Goal: Task Accomplishment & Management: Manage account settings

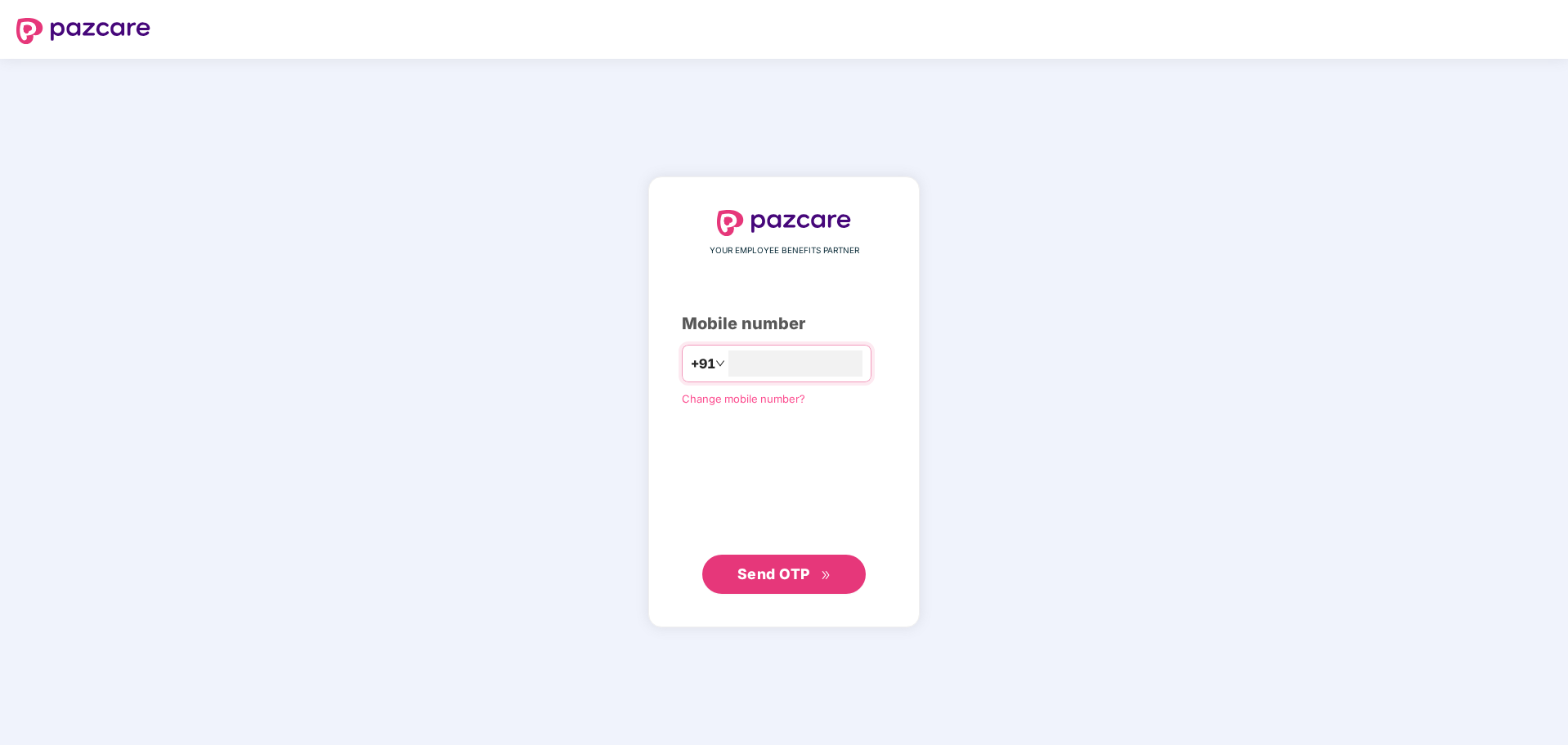
type input "**********"
click at [792, 577] on span "Send OTP" at bounding box center [774, 573] width 73 height 17
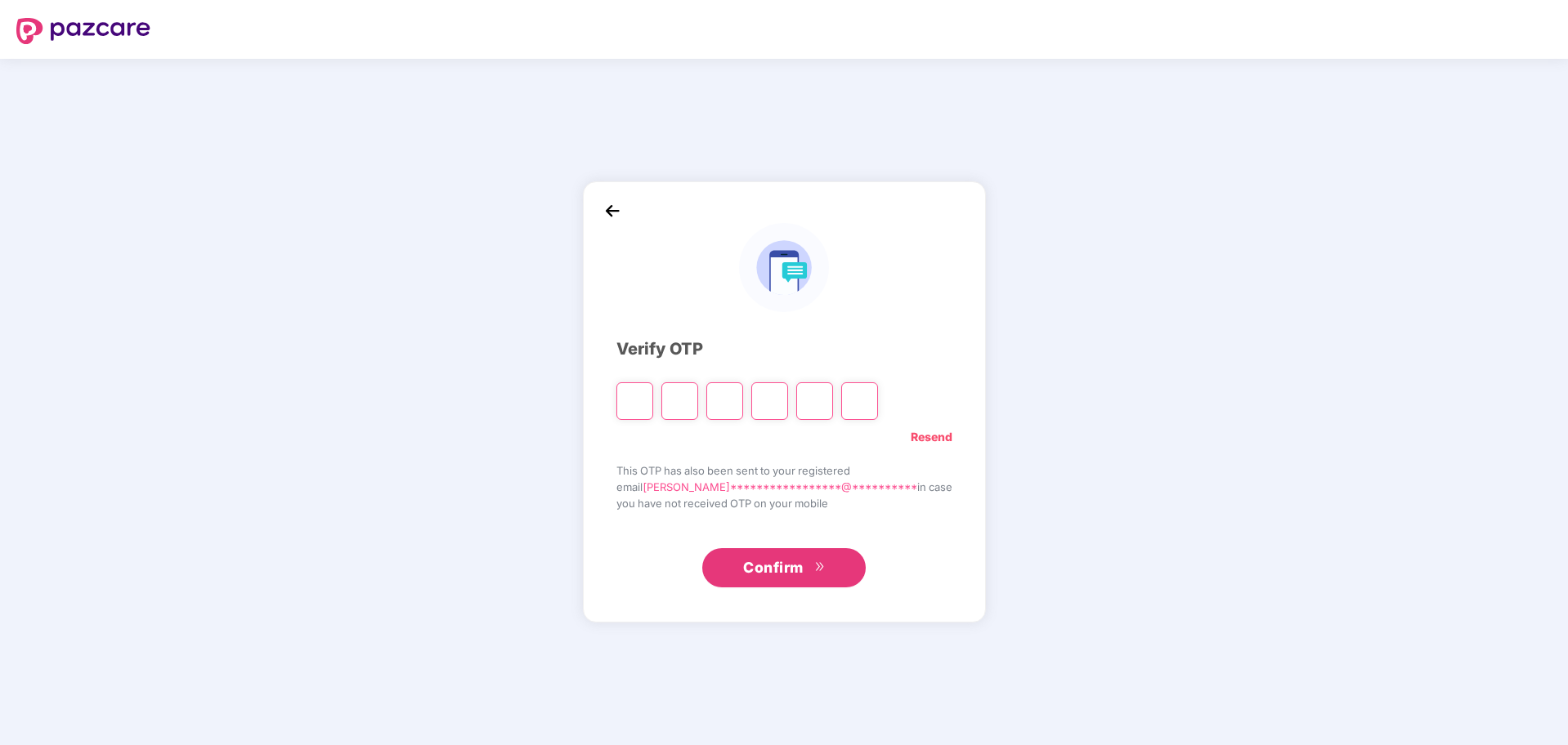
click at [649, 389] on input "Please enter verification code. Digit 1" at bounding box center [635, 401] width 37 height 37
paste input "*"
type input "*"
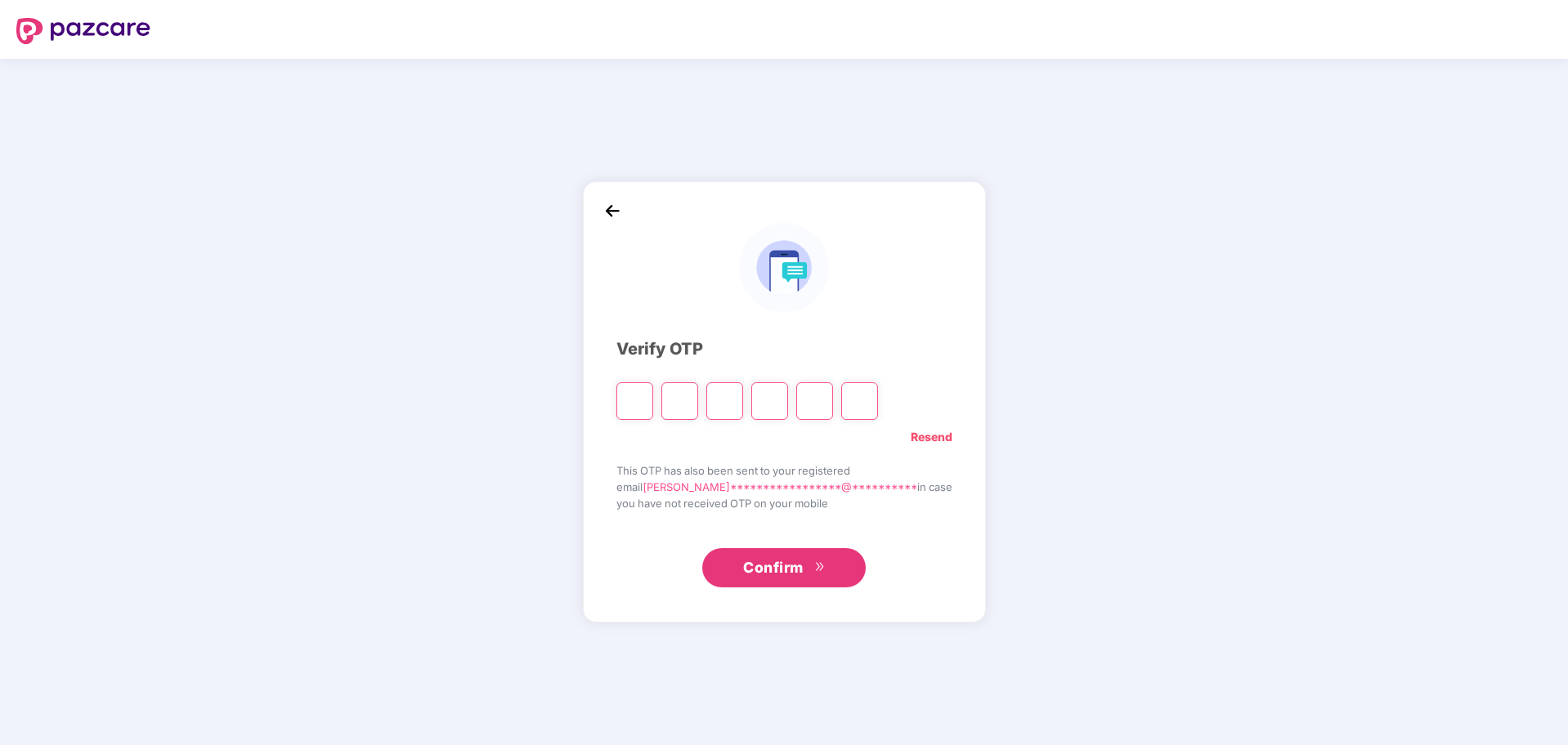
type input "*"
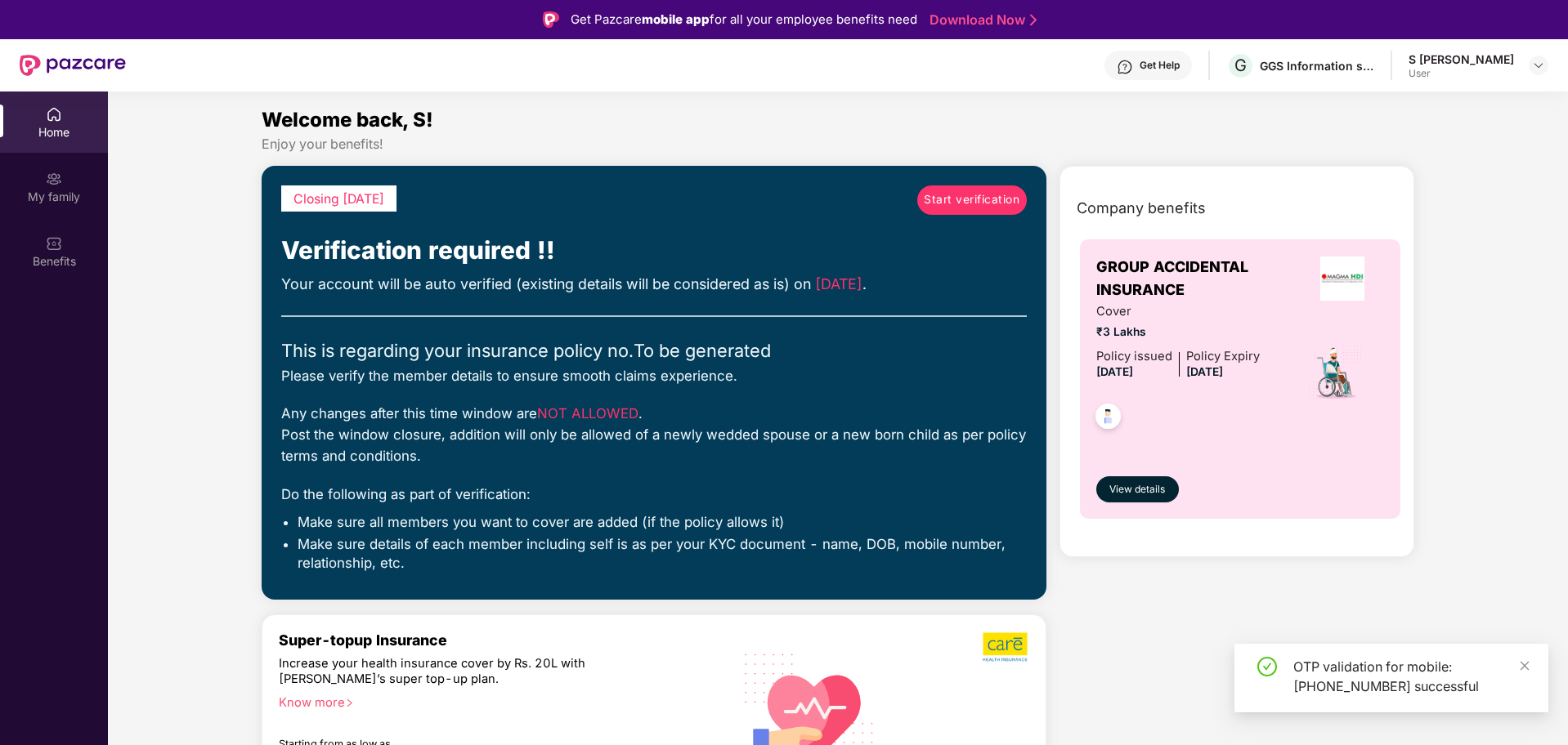
click at [956, 200] on span "Start verification" at bounding box center [971, 200] width 95 height 18
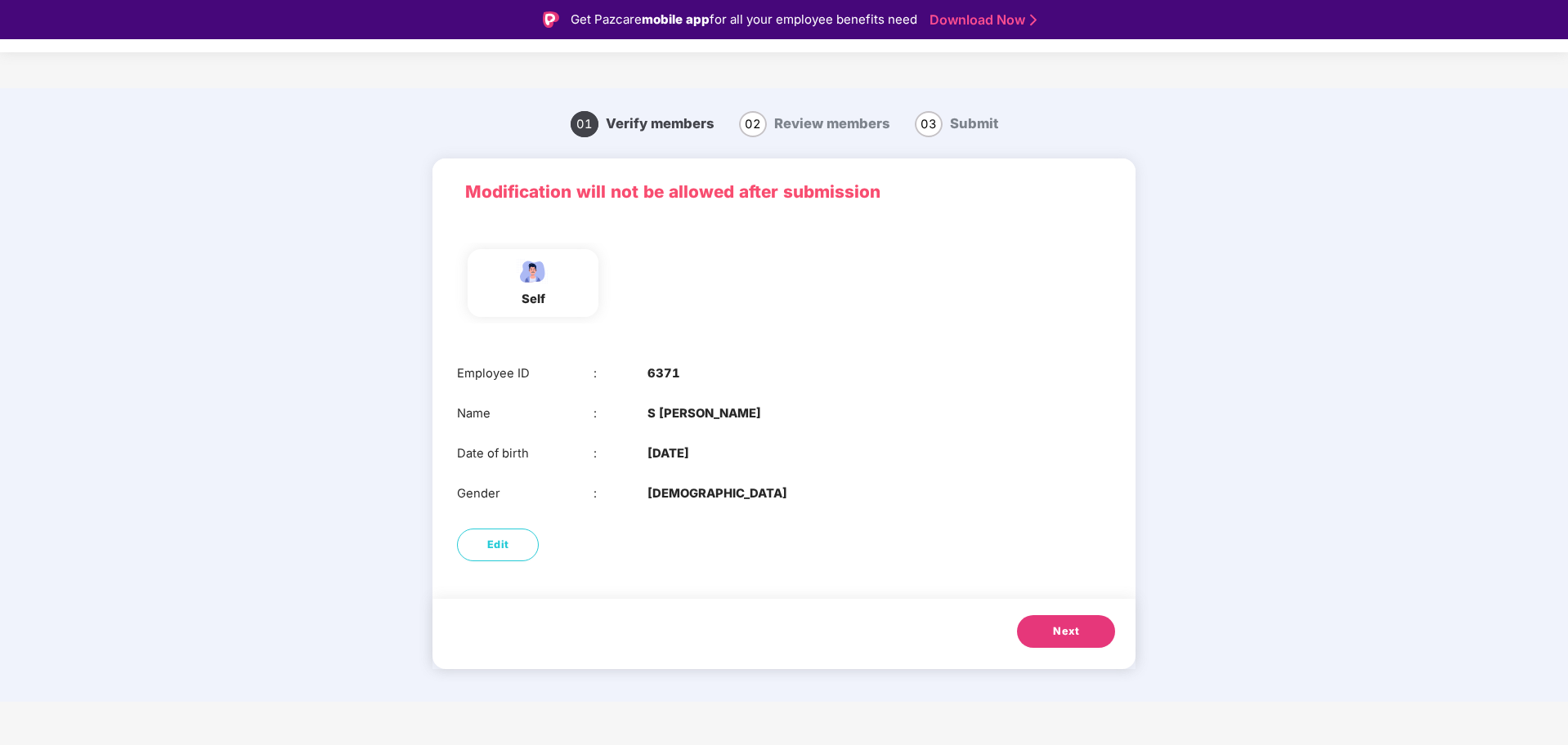
click at [510, 561] on div "Edit" at bounding box center [784, 544] width 703 height 49
click at [498, 543] on span "Edit" at bounding box center [498, 545] width 22 height 16
select select "****"
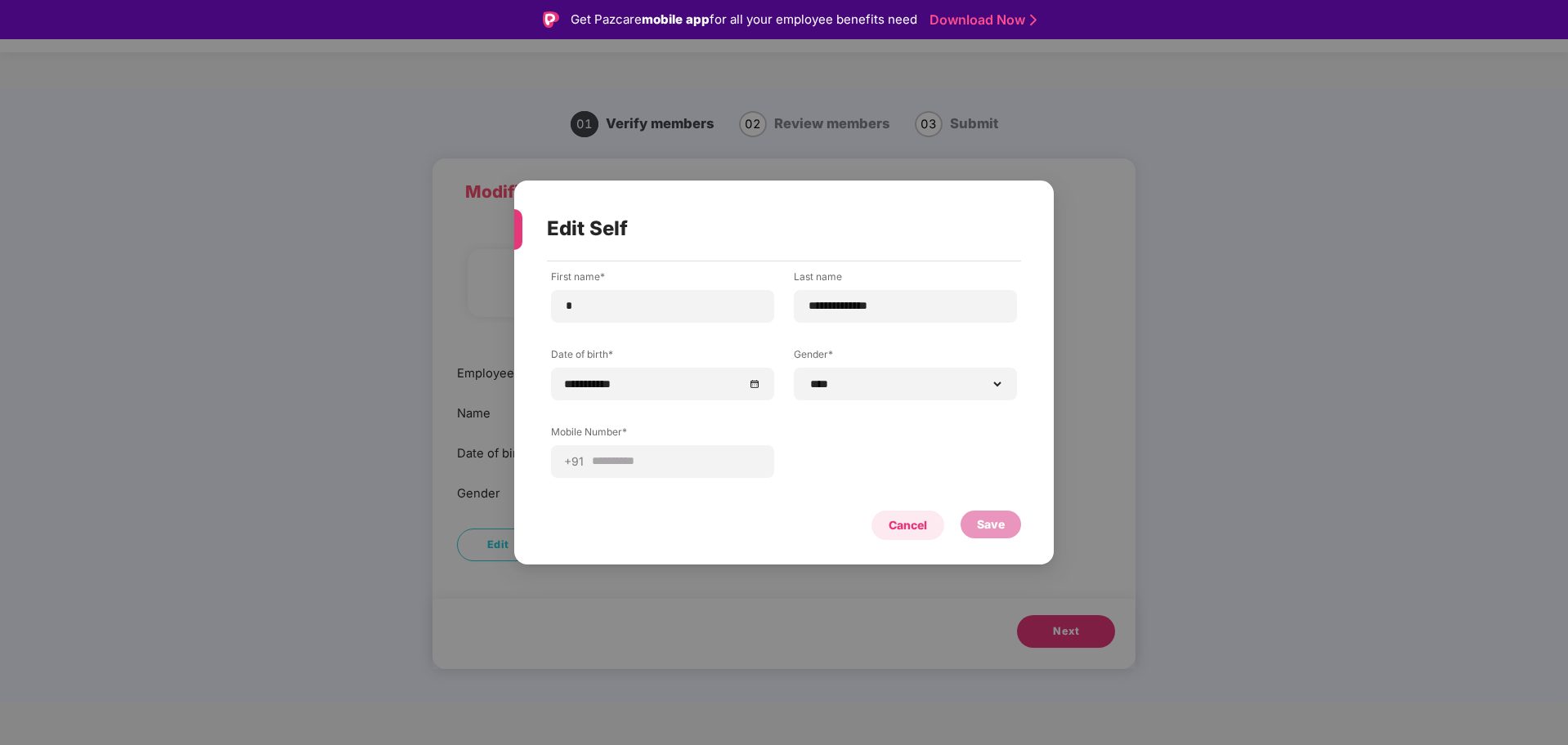
click at [904, 529] on div "Cancel" at bounding box center [908, 526] width 38 height 18
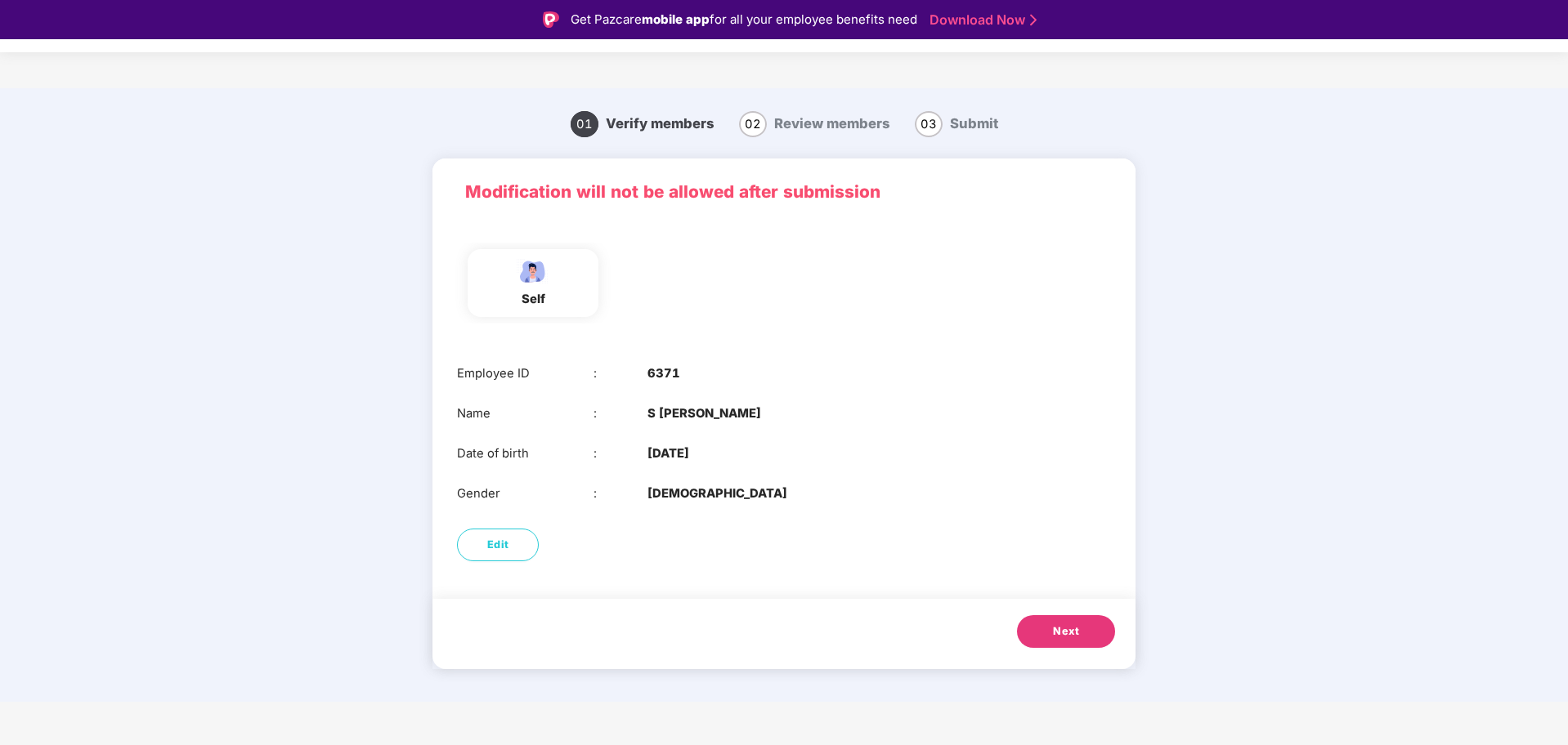
click at [1059, 622] on button "Next" at bounding box center [1066, 632] width 98 height 33
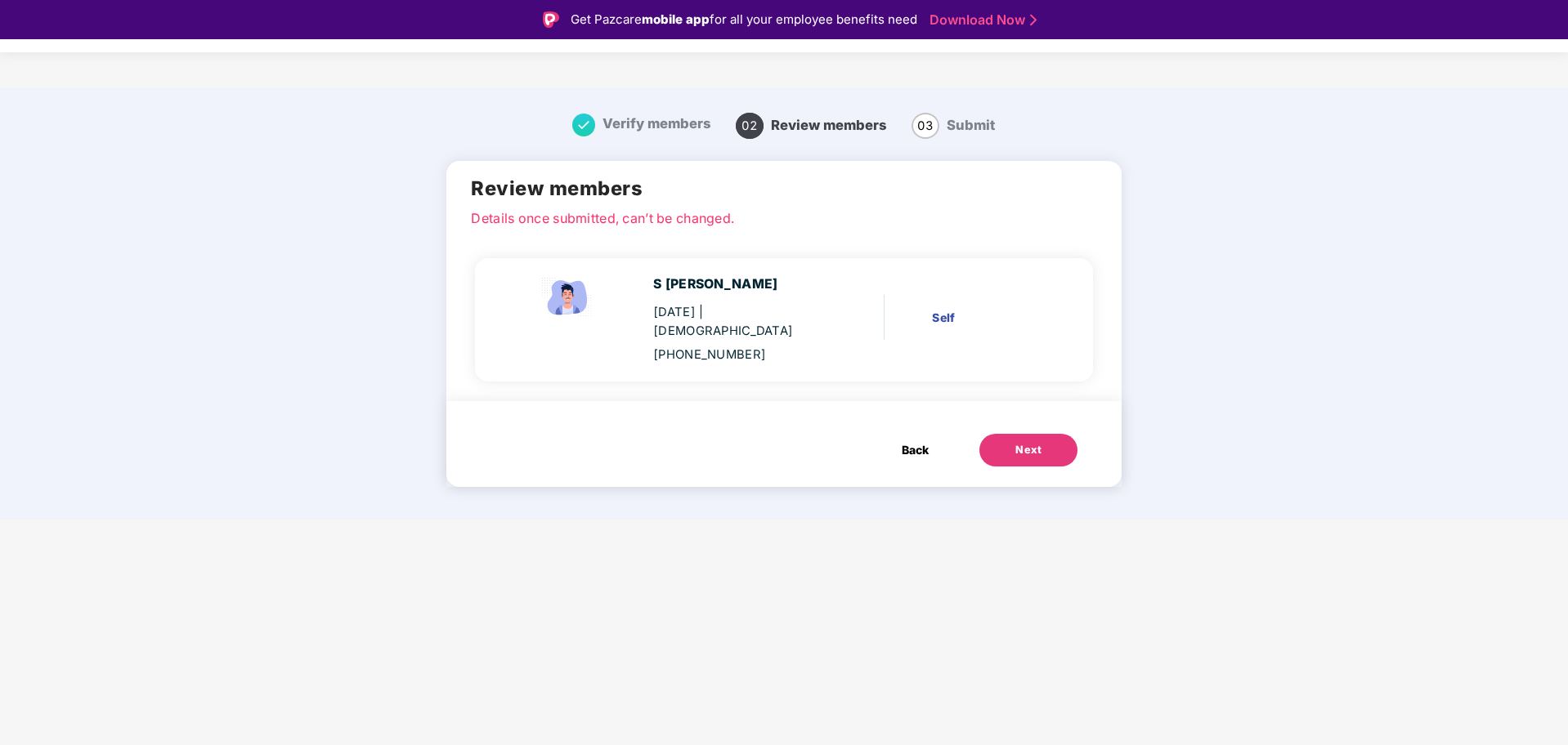
scroll to position [39, 0]
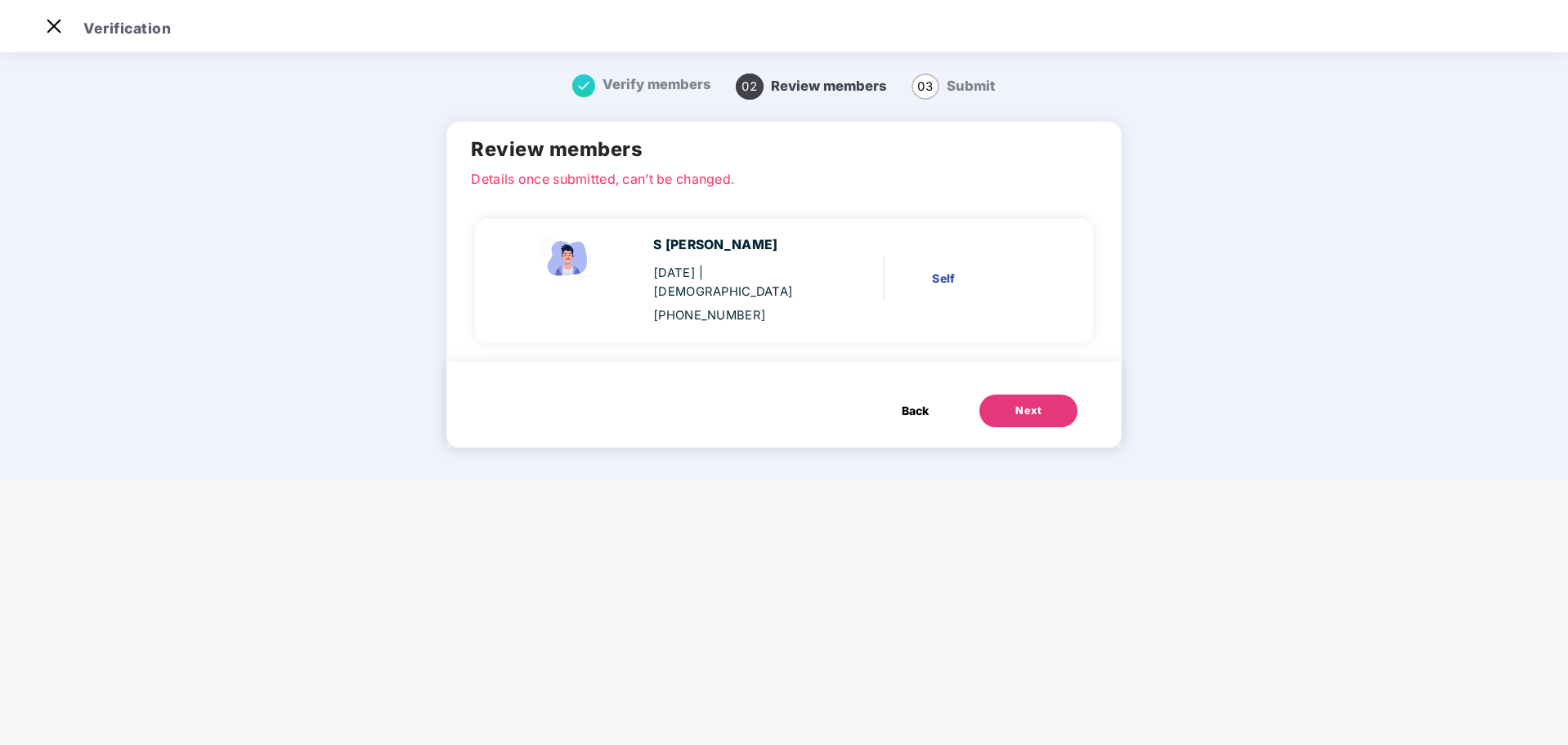
click at [1016, 403] on div "Next" at bounding box center [1027, 411] width 26 height 16
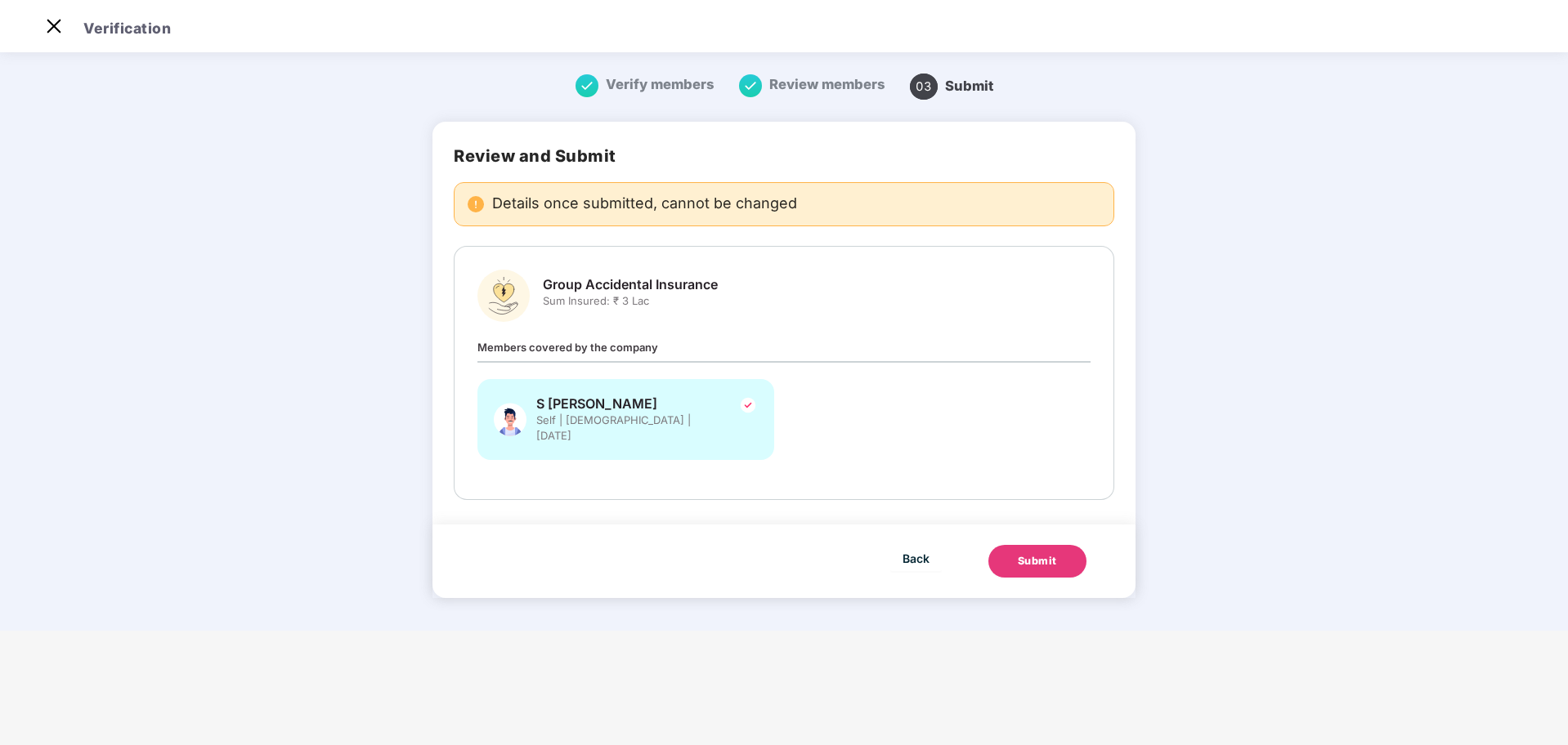
scroll to position [0, 0]
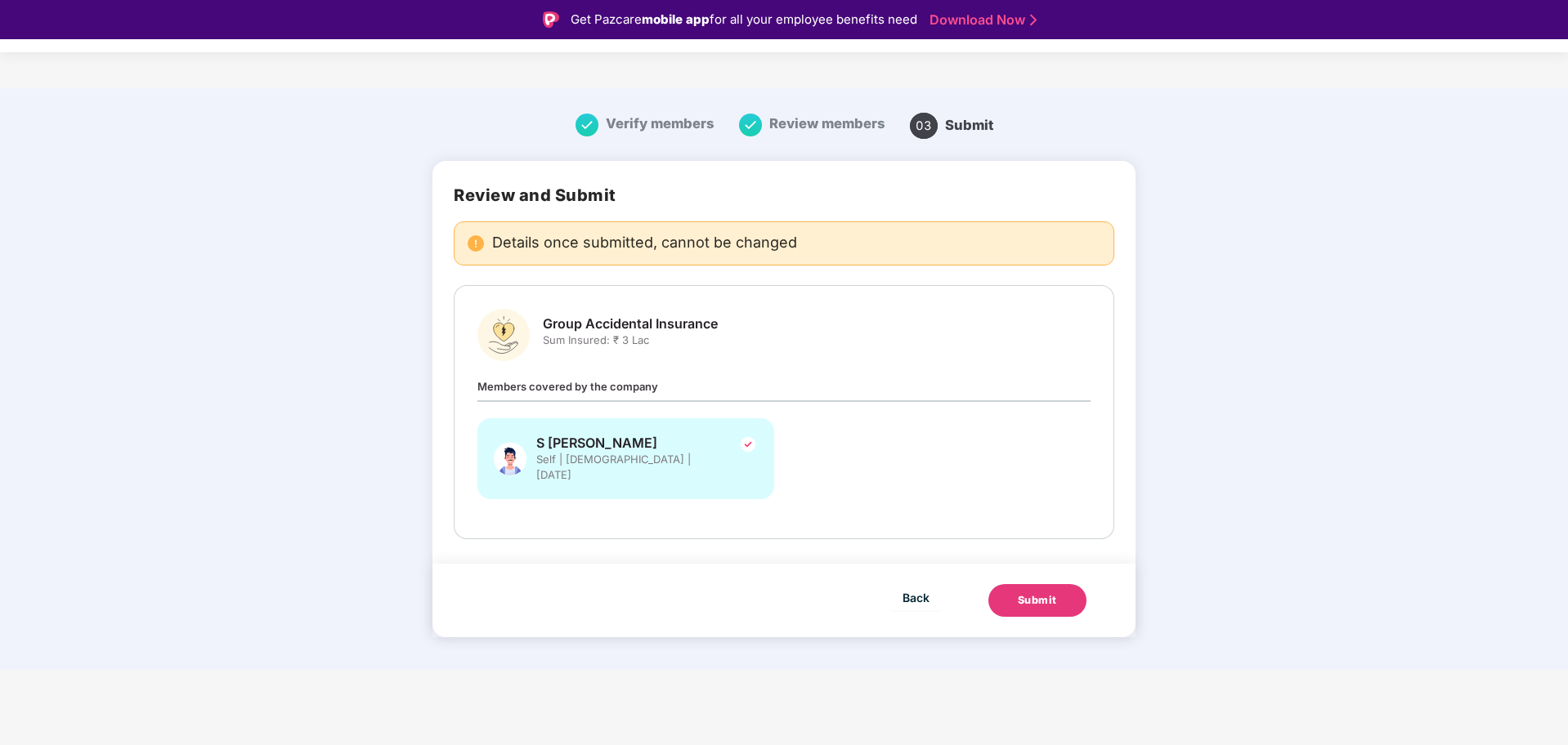
click at [1046, 592] on div "Submit" at bounding box center [1037, 600] width 39 height 16
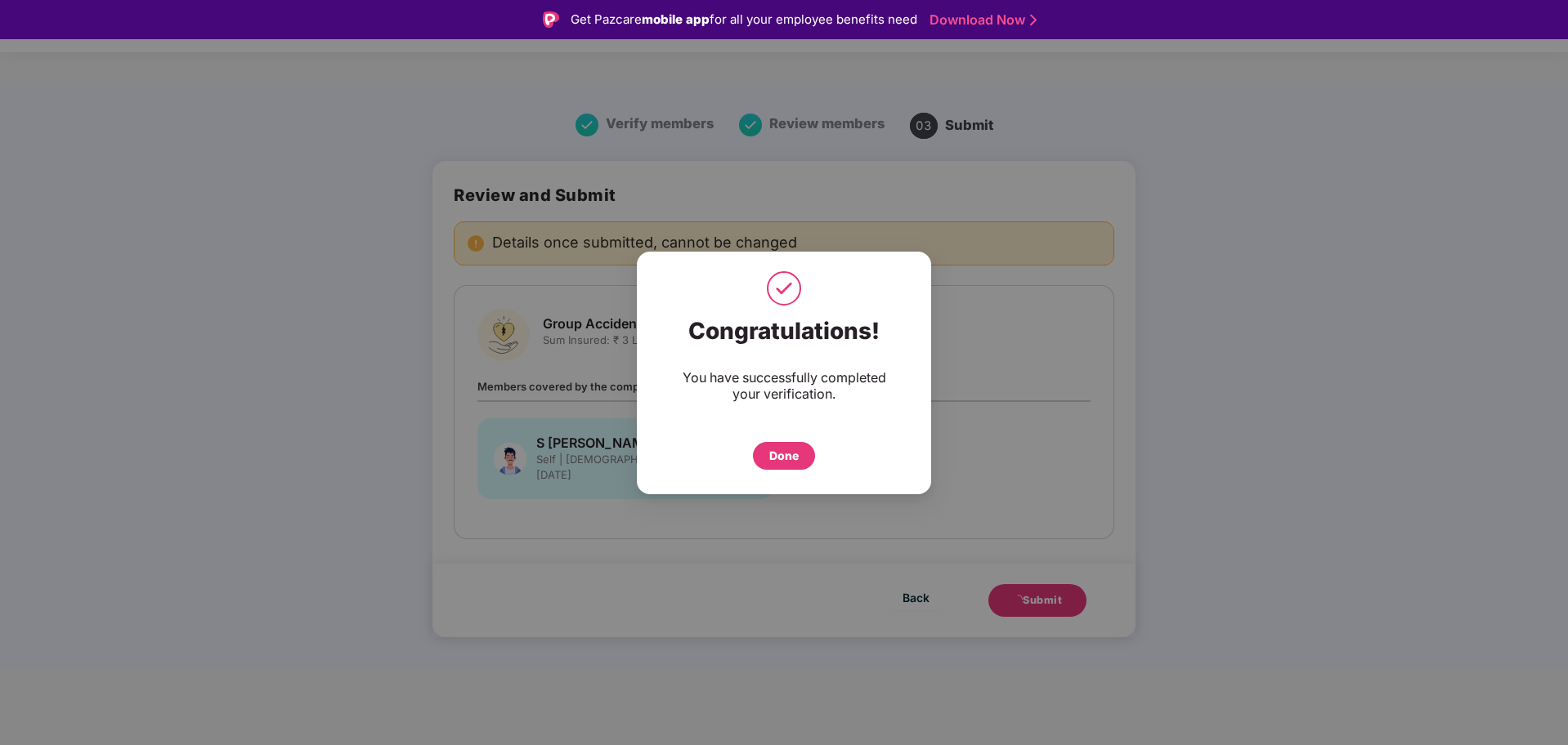
click at [772, 431] on div "Done" at bounding box center [784, 446] width 228 height 48
click at [780, 451] on div "Done" at bounding box center [784, 456] width 29 height 18
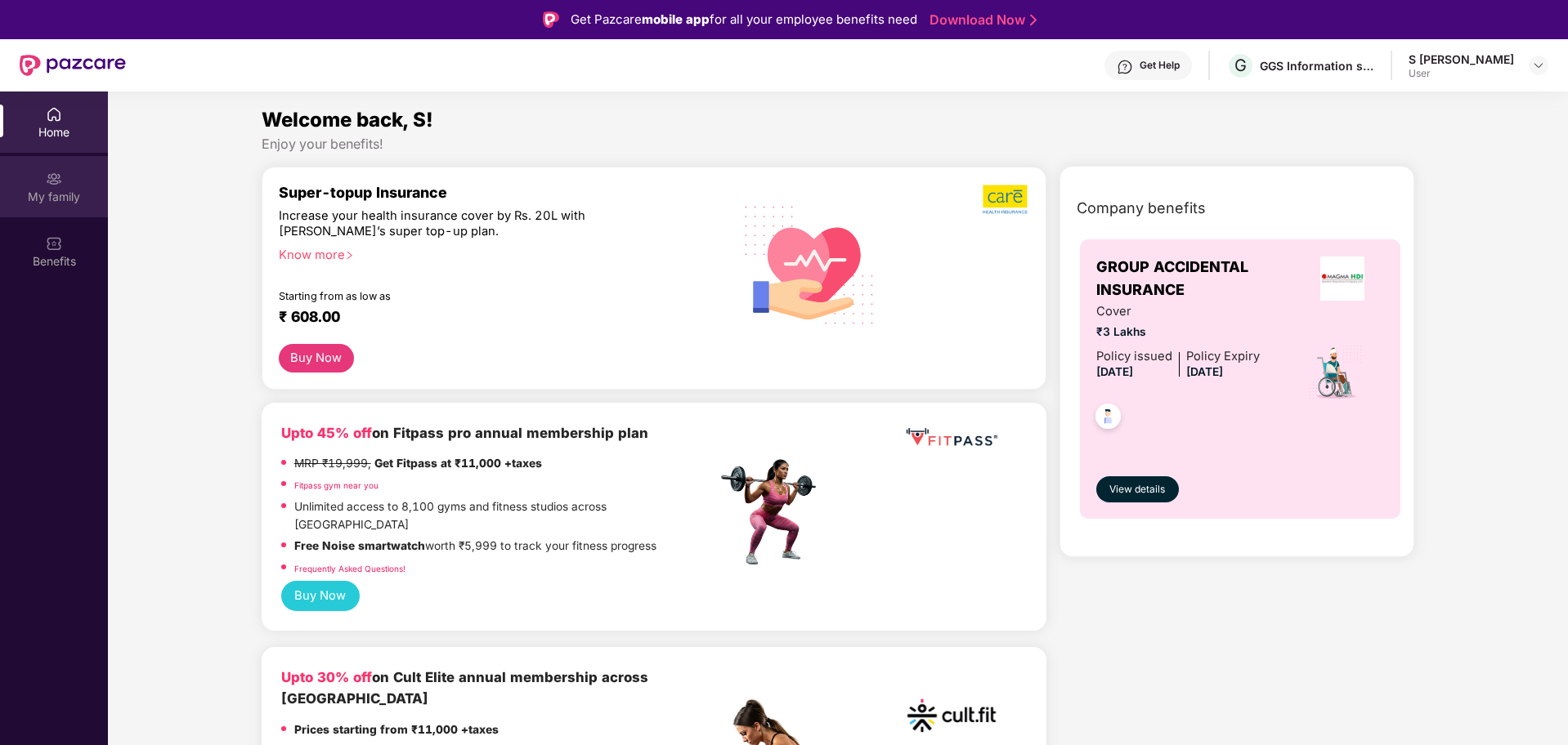
click at [48, 206] on div "My family" at bounding box center [54, 186] width 108 height 62
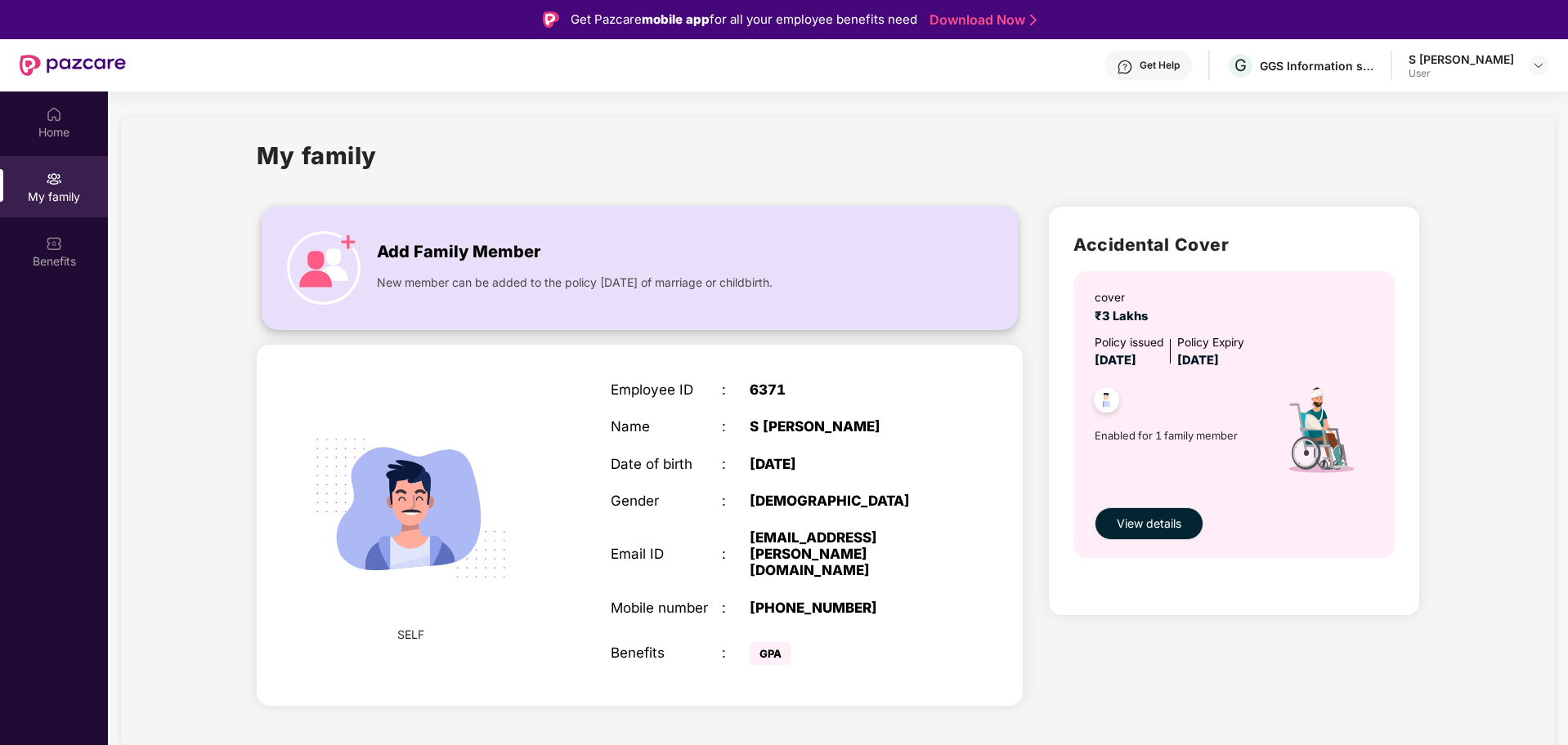
click at [432, 246] on span "Add Family Member" at bounding box center [458, 252] width 163 height 25
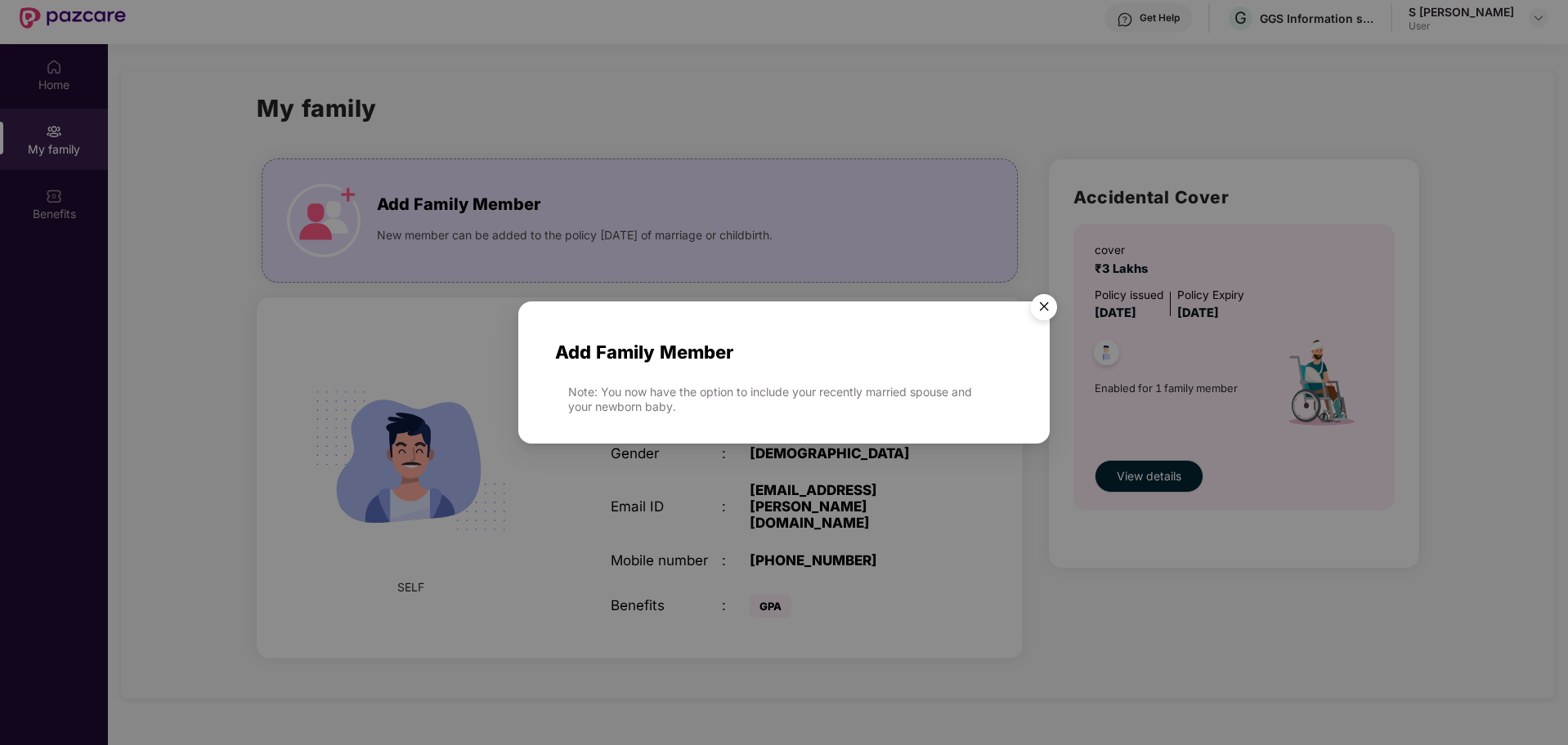
scroll to position [92, 0]
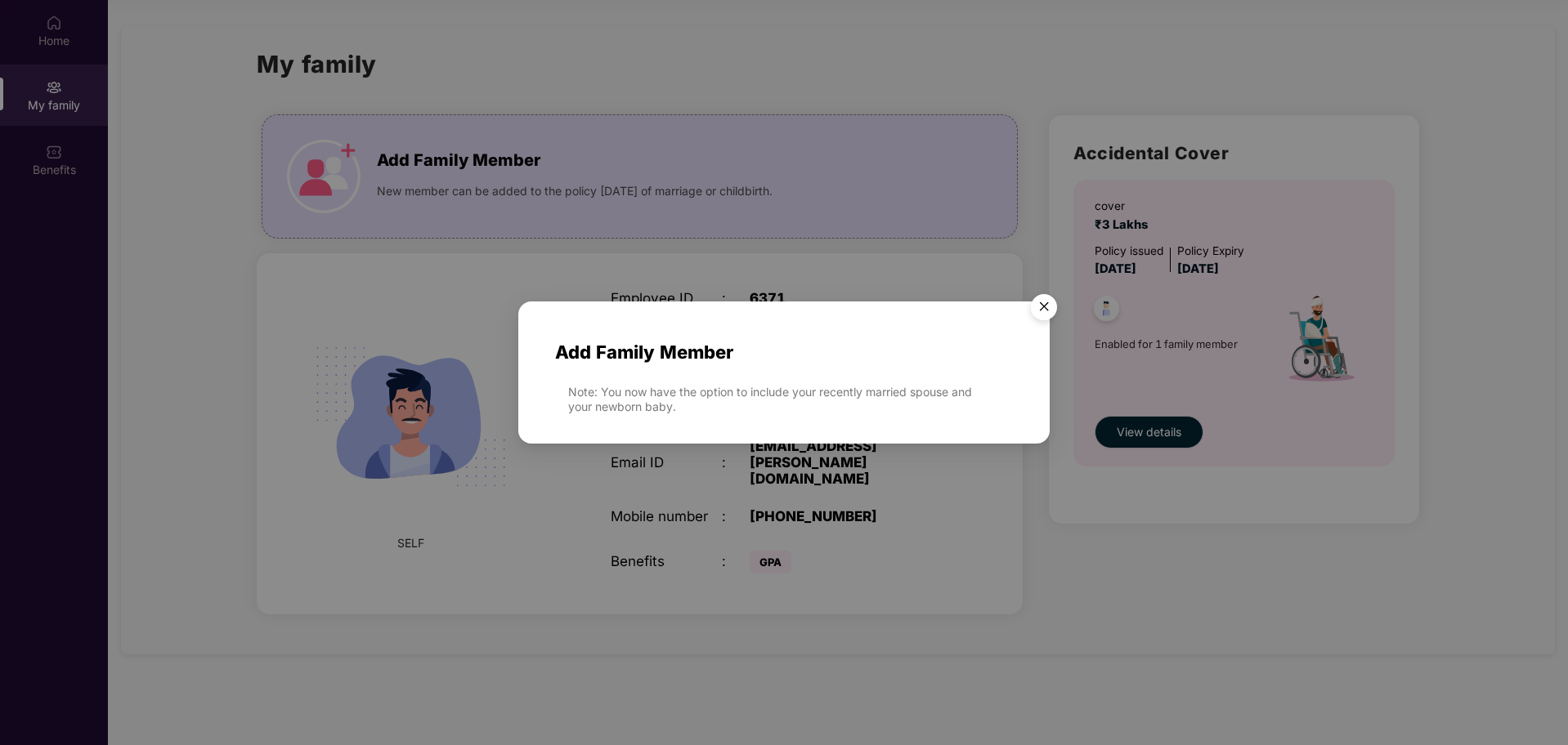
click at [688, 361] on span "Add Family Member" at bounding box center [784, 352] width 458 height 29
click at [704, 400] on div "Note: You now have the option to include your recently married spouse and your …" at bounding box center [791, 399] width 444 height 29
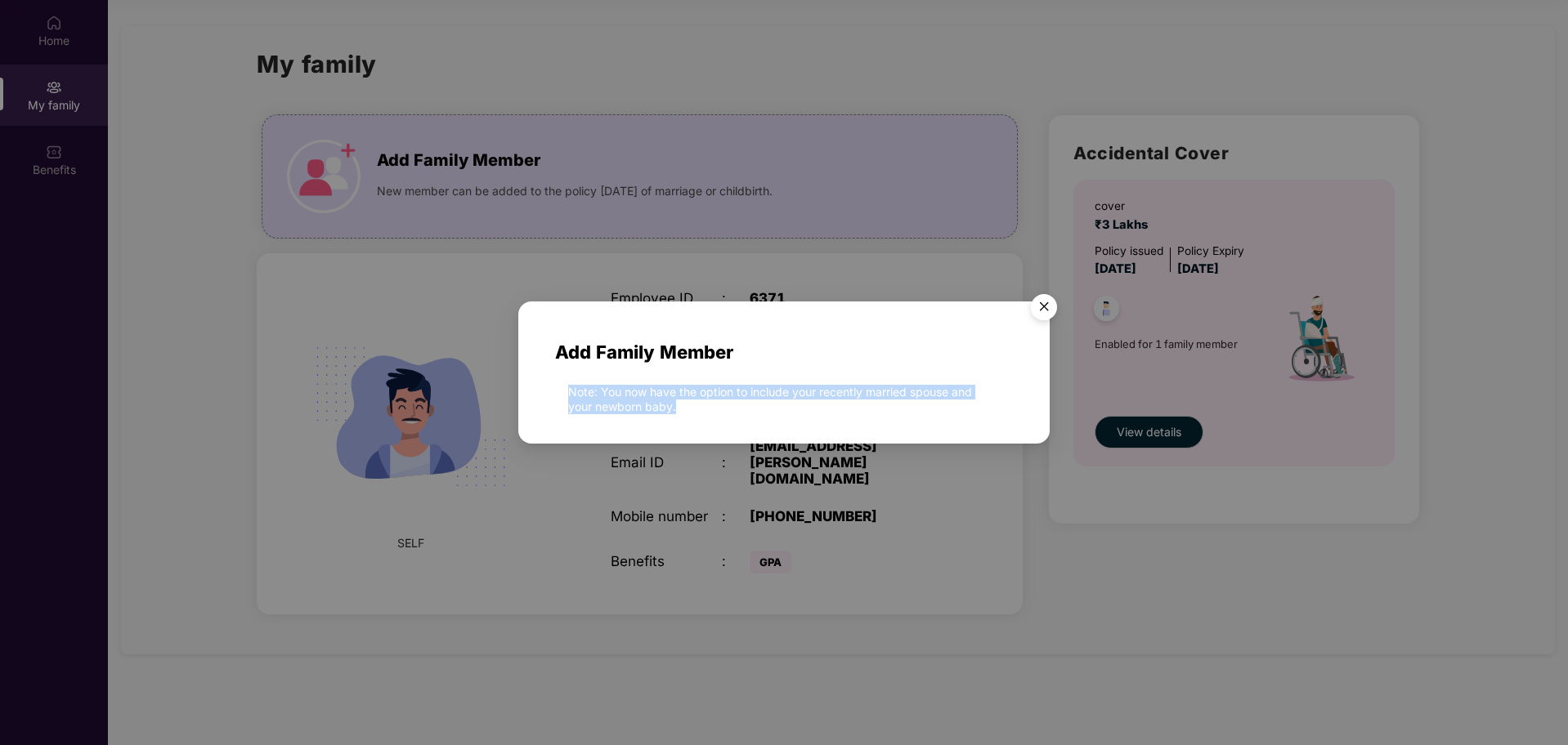
click at [704, 400] on div "Note: You now have the option to include your recently married spouse and your …" at bounding box center [791, 399] width 444 height 29
click at [704, 401] on div "Note: You now have the option to include your recently married spouse and your …" at bounding box center [791, 399] width 444 height 29
click at [1054, 307] on img "Close" at bounding box center [1043, 309] width 46 height 46
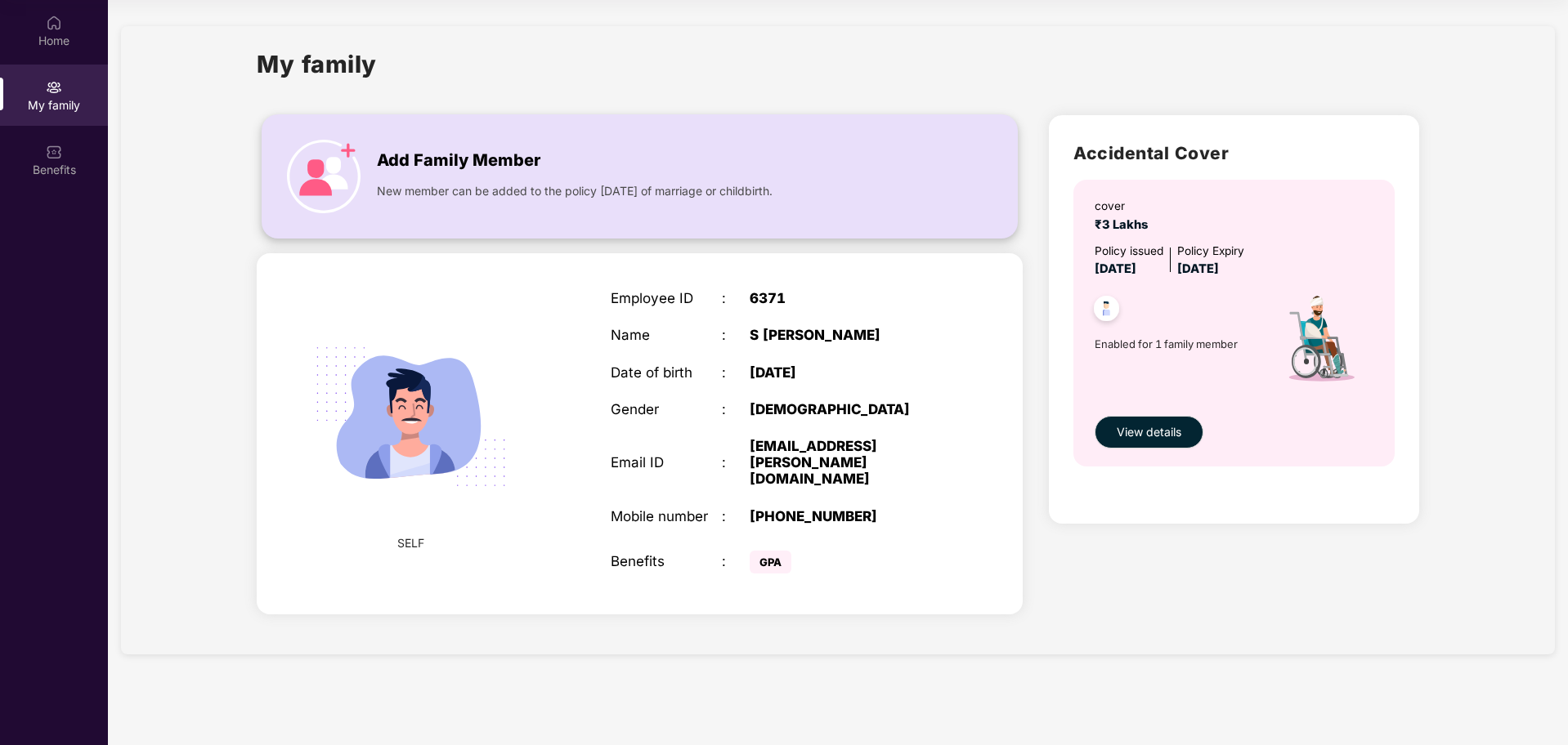
click at [346, 143] on img at bounding box center [323, 177] width 73 height 73
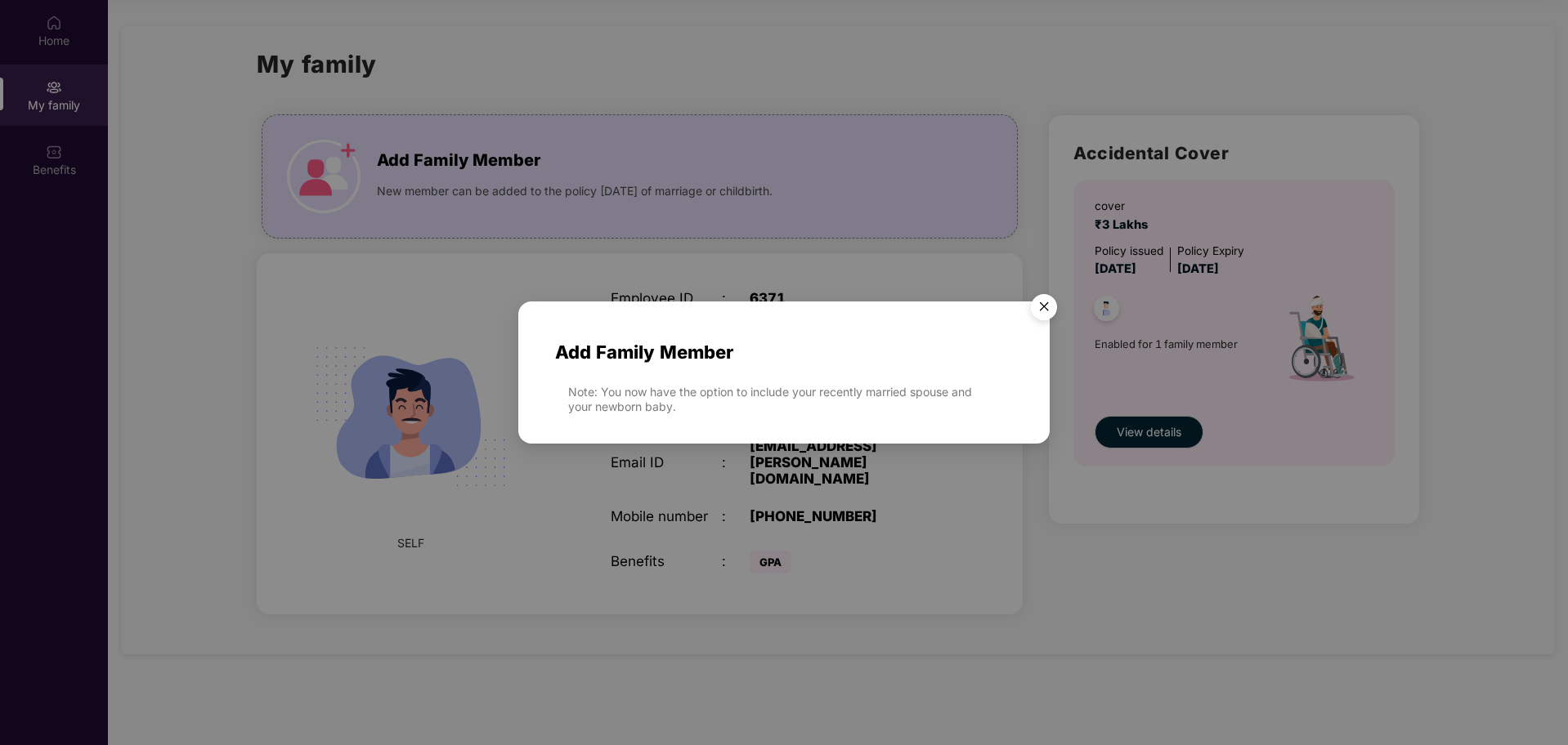
click at [752, 166] on div "Add Family Member Note: You now have the option to include your recently marrie…" at bounding box center [784, 372] width 1568 height 745
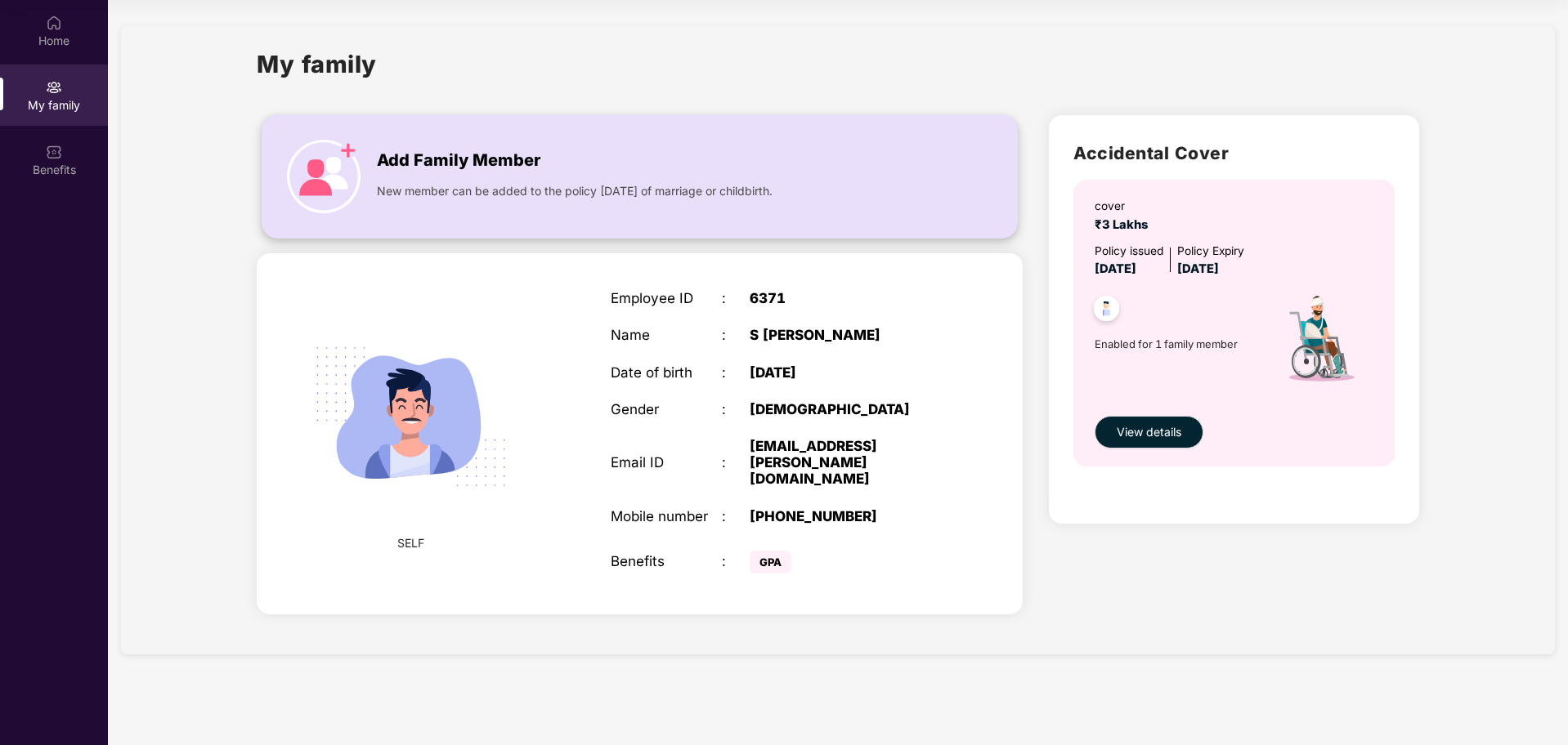
click at [650, 205] on div "Add Family Member New member can be added to the policy [DATE] of marriage or c…" at bounding box center [639, 176] width 754 height 90
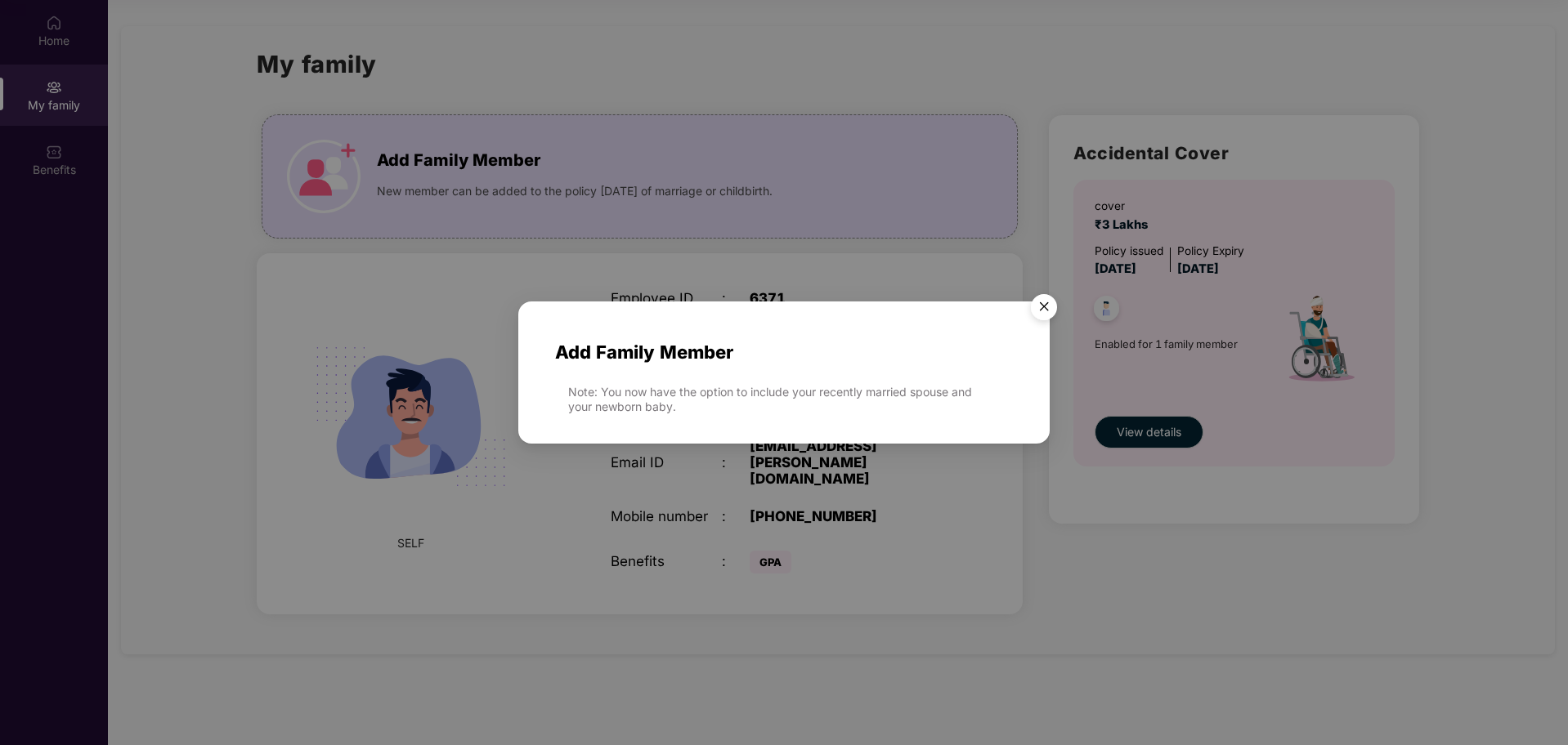
click at [1037, 302] on img "Close" at bounding box center [1043, 309] width 46 height 46
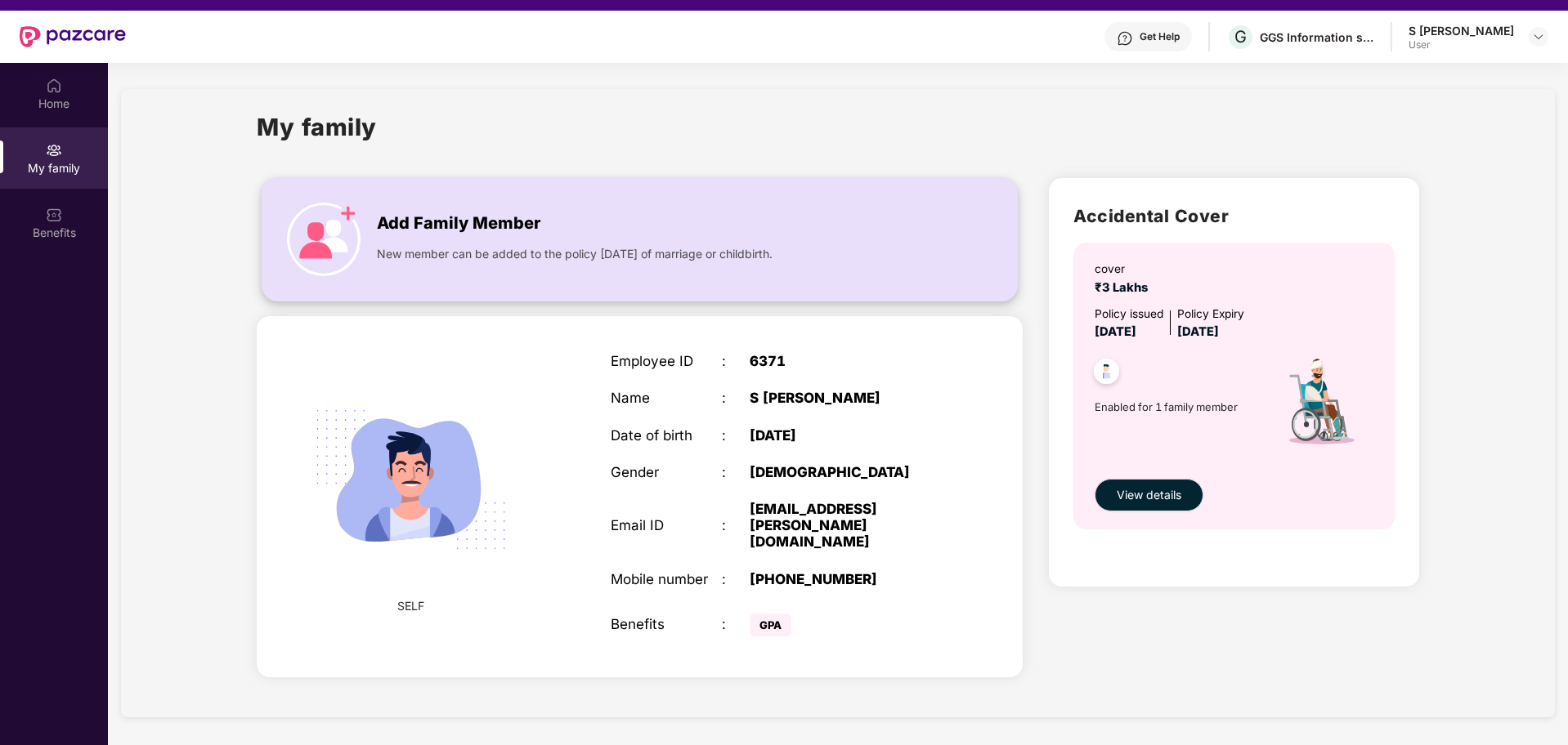
scroll to position [0, 0]
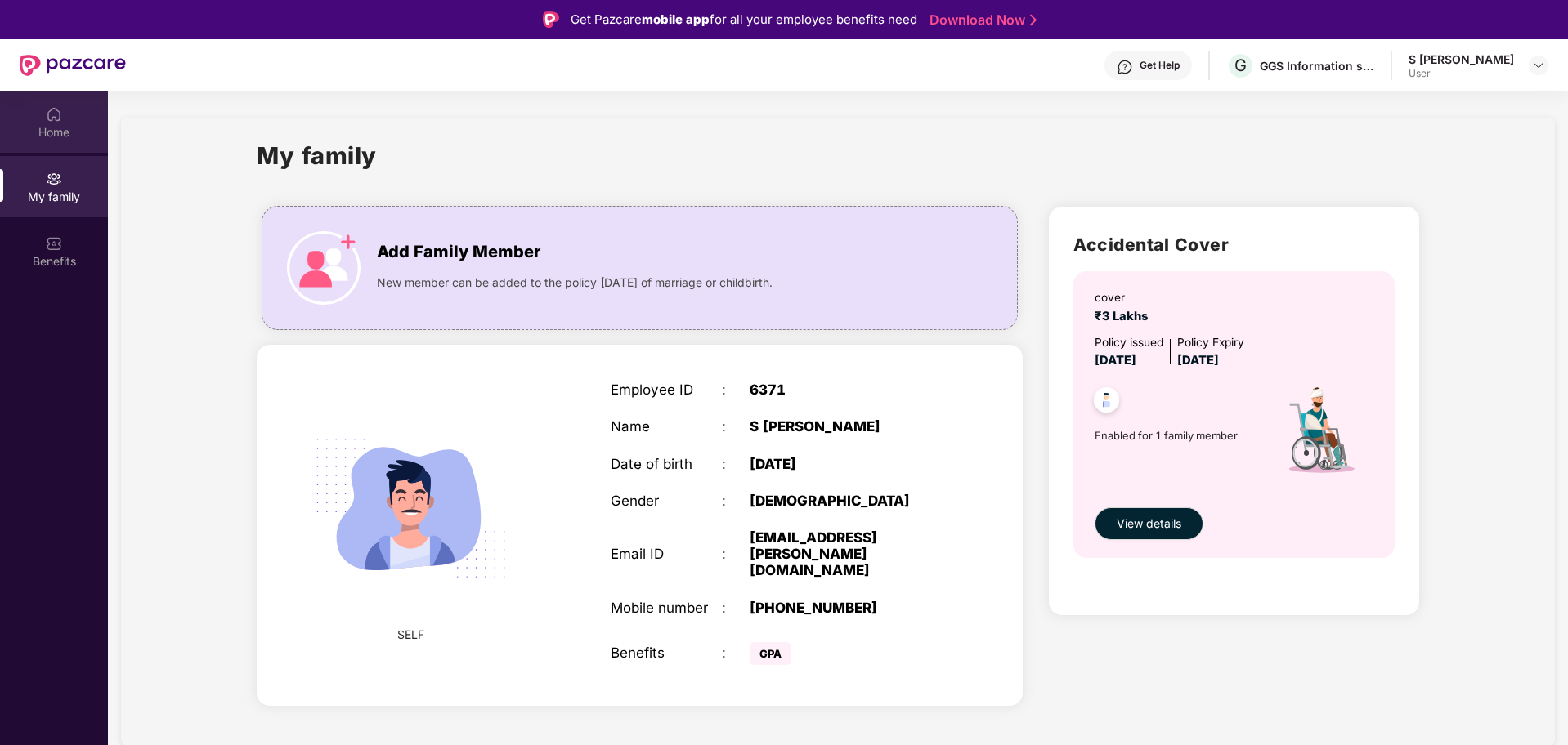
click at [51, 112] on img at bounding box center [54, 114] width 16 height 16
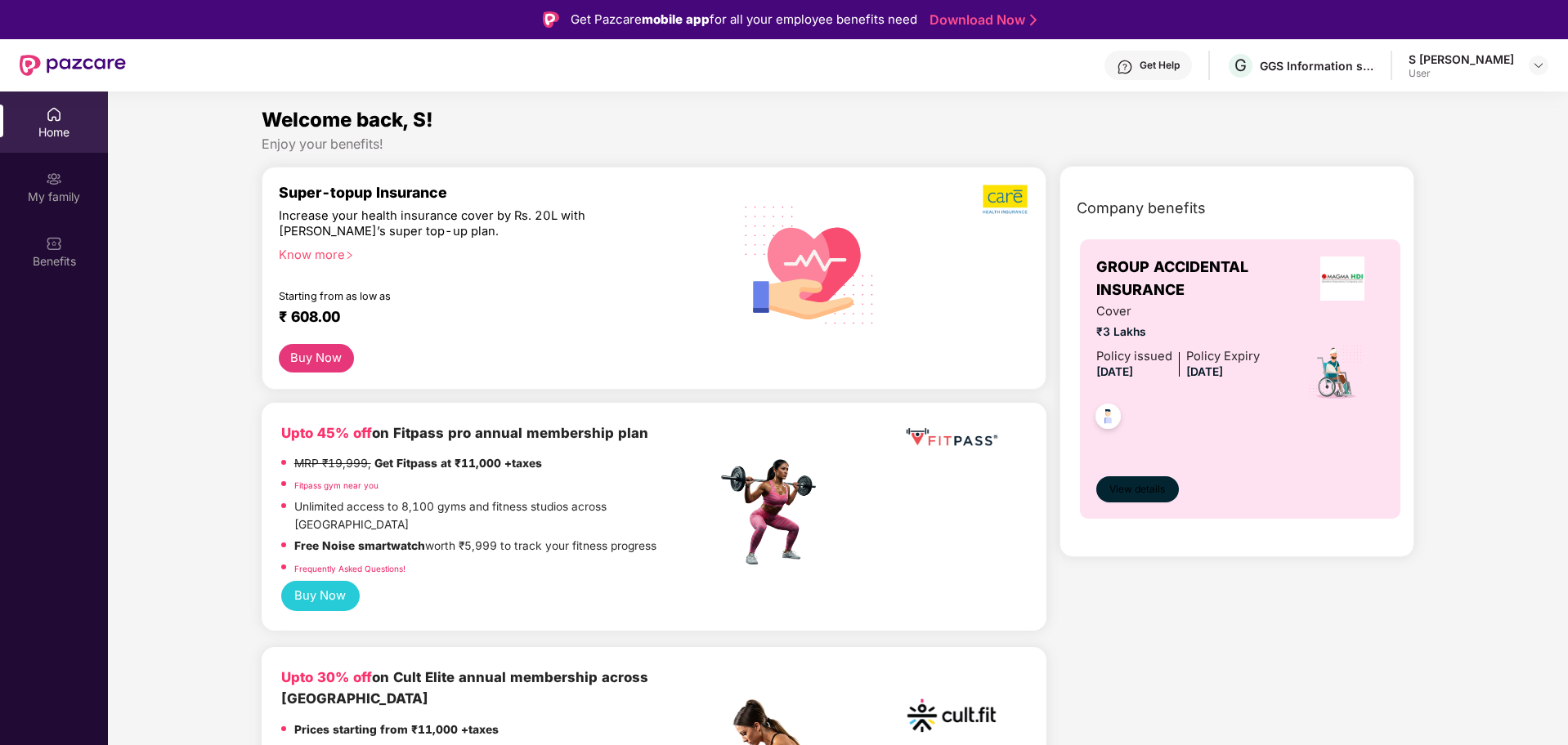
click at [1151, 490] on span "View details" at bounding box center [1137, 489] width 55 height 15
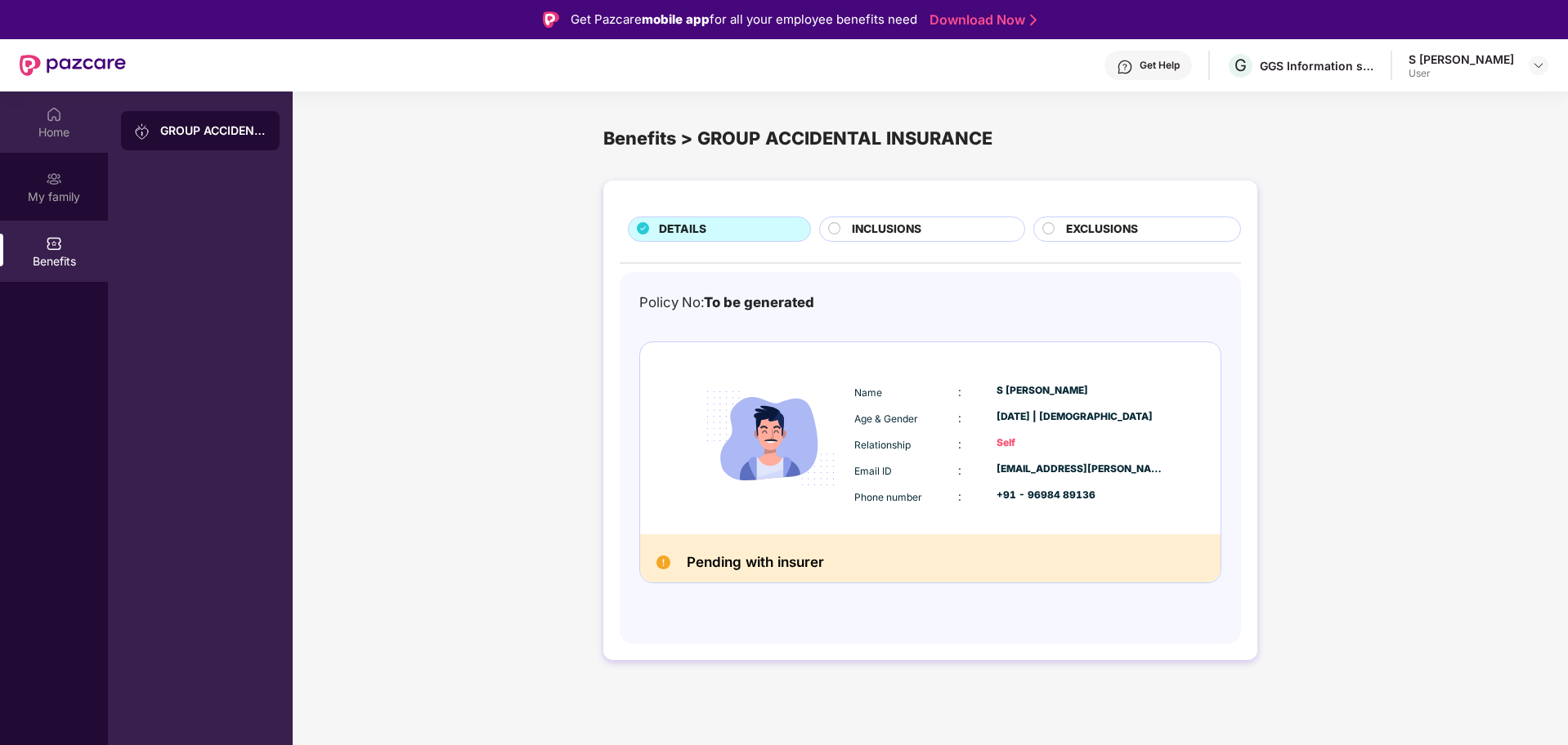
click at [90, 132] on div "Home" at bounding box center [54, 132] width 108 height 16
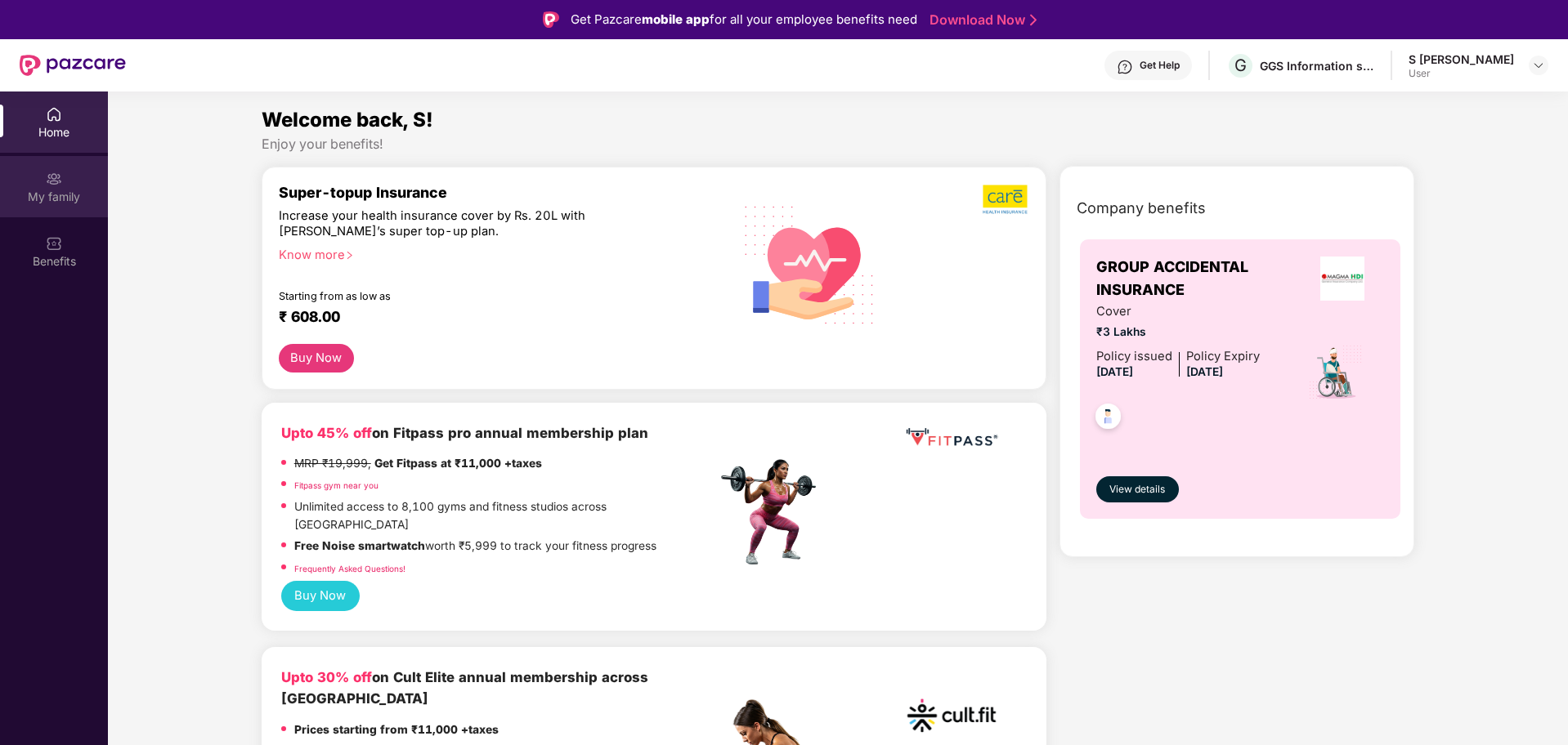
click at [63, 180] on div "My family" at bounding box center [54, 186] width 108 height 62
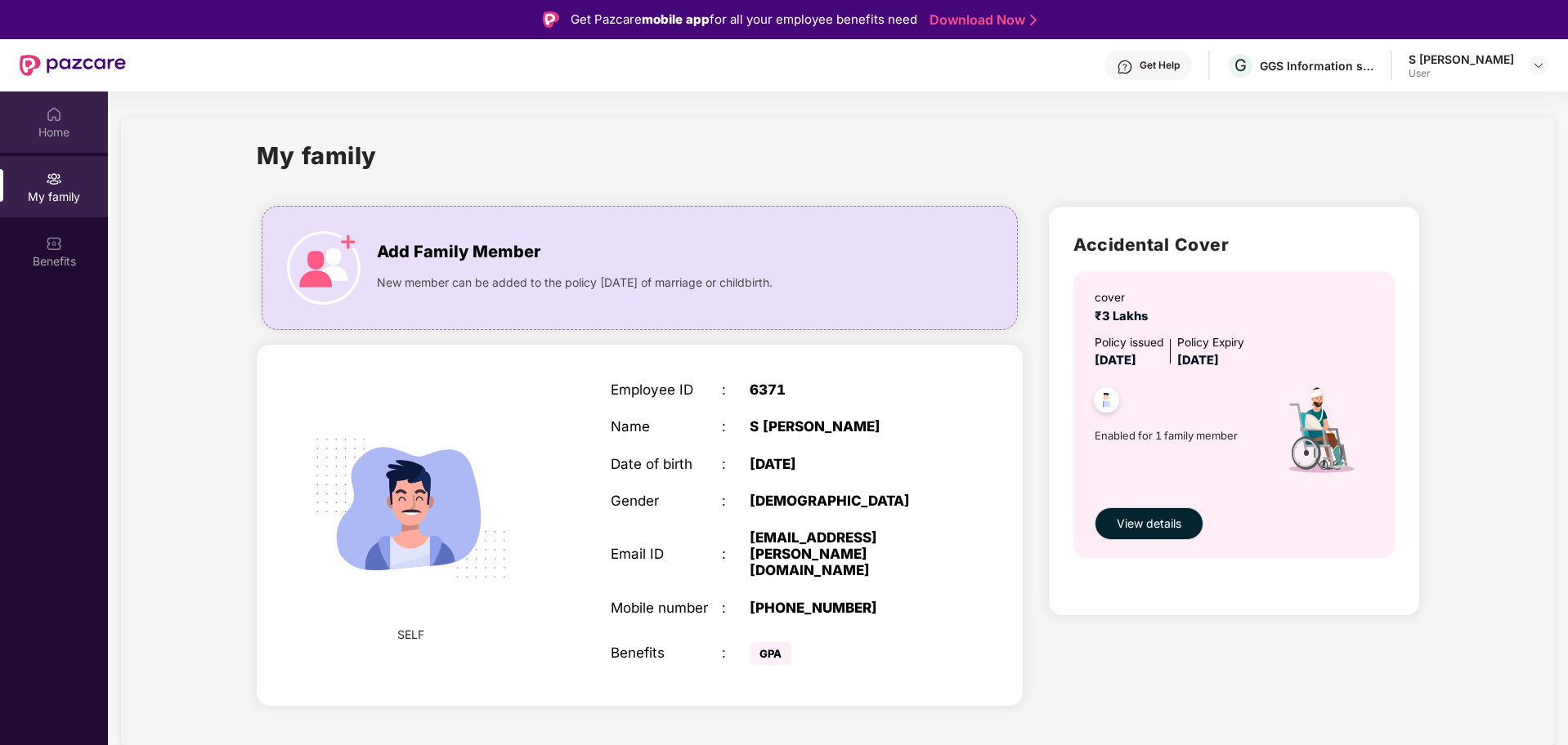
click at [85, 131] on div "Home" at bounding box center [54, 132] width 108 height 16
